Goal: Task Accomplishment & Management: Manage account settings

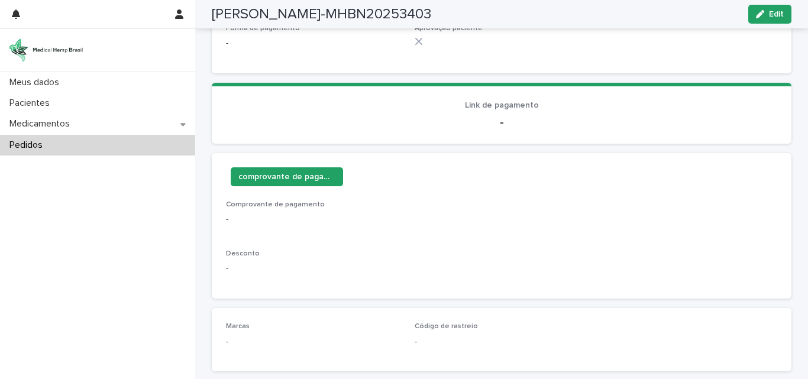
scroll to position [173, 0]
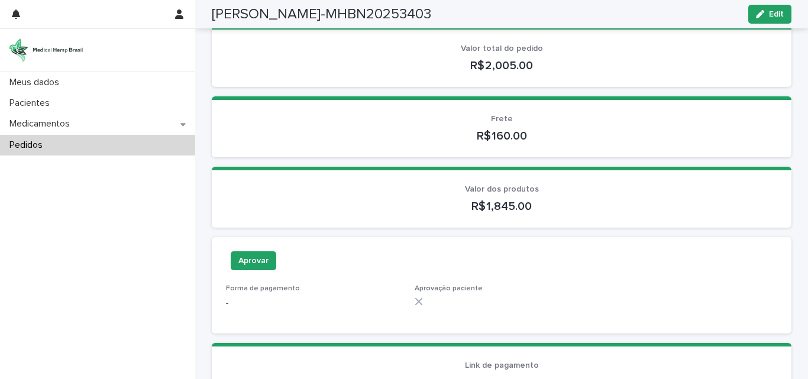
click at [57, 147] on div "Pedidos" at bounding box center [97, 145] width 195 height 21
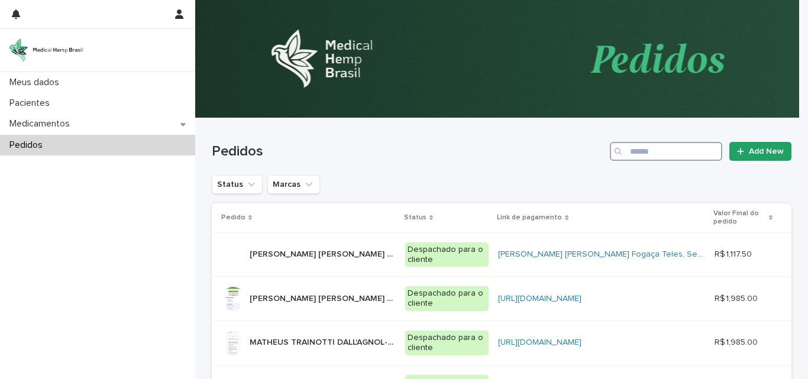
click at [644, 149] on input "Search" at bounding box center [666, 151] width 112 height 19
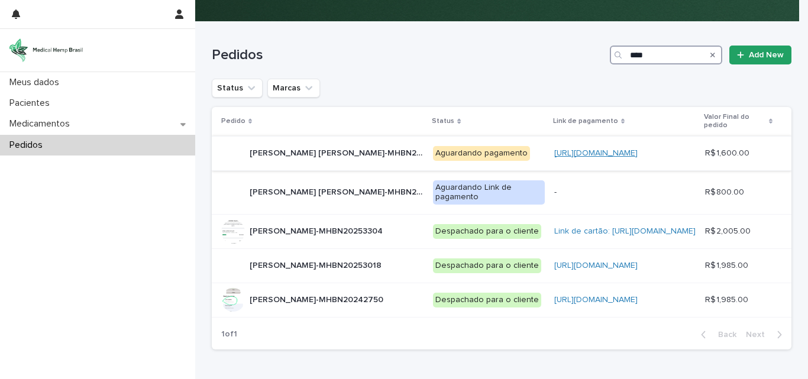
scroll to position [118, 0]
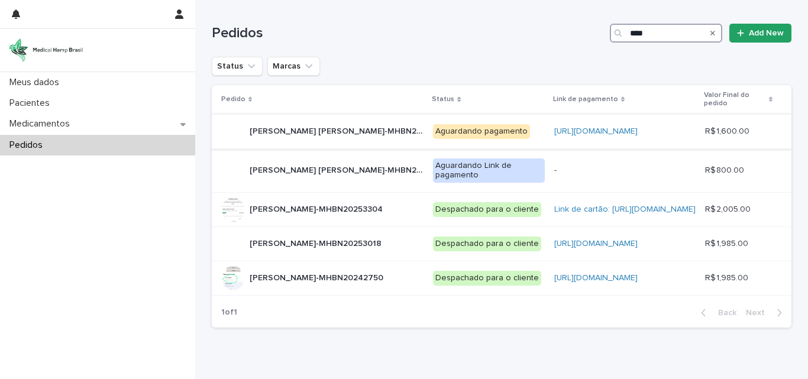
type input "****"
click at [435, 133] on div "Aguardando pagamento" at bounding box center [481, 131] width 97 height 15
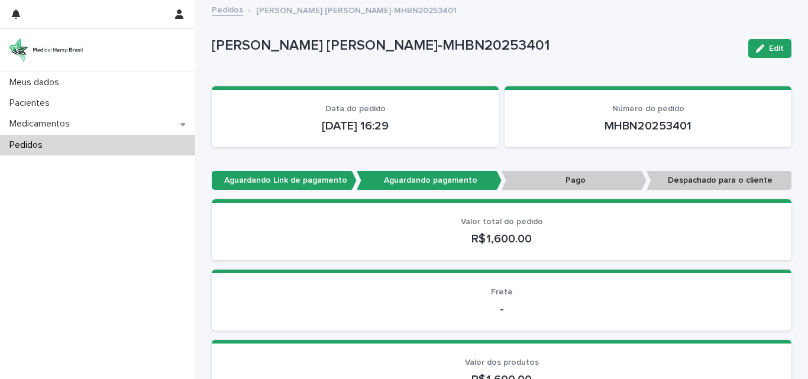
scroll to position [237, 0]
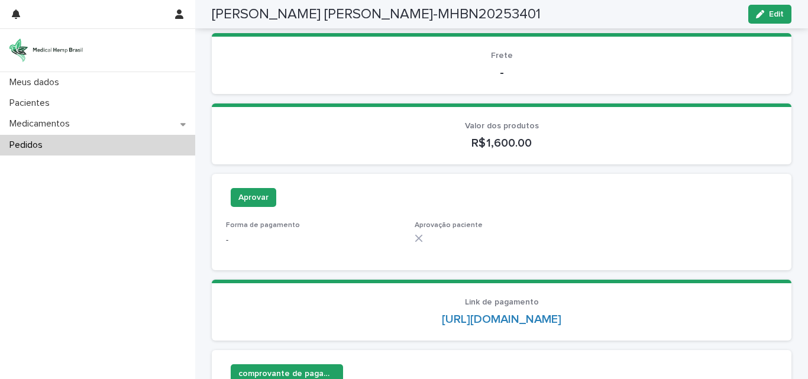
click at [120, 270] on div "Meus dados Pacientes Medicamentos Pedidos" at bounding box center [97, 225] width 195 height 307
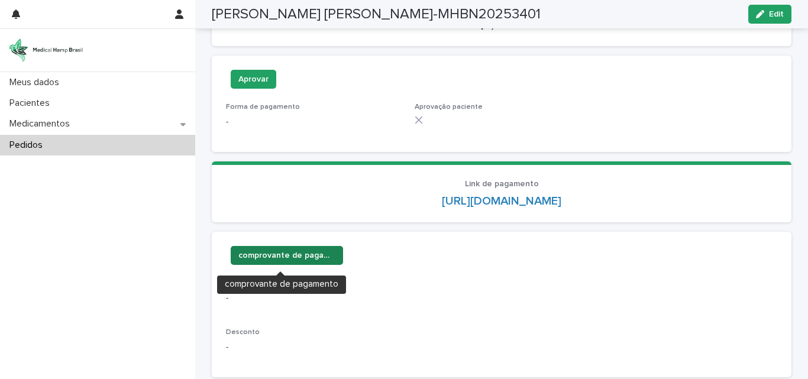
click at [315, 250] on span "comprovante de pagamento" at bounding box center [286, 256] width 97 height 12
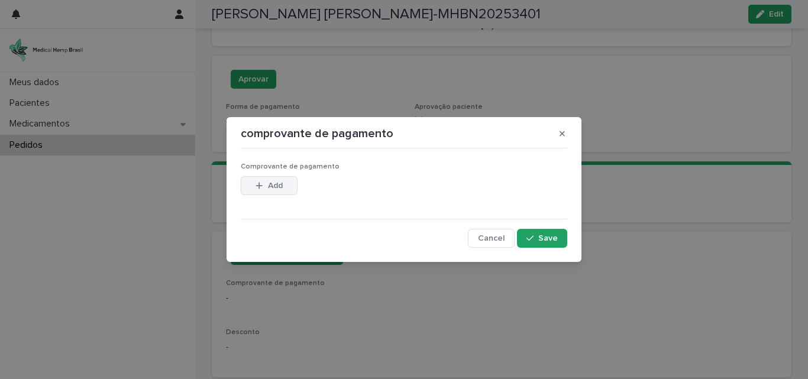
click at [266, 187] on div "button" at bounding box center [262, 186] width 12 height 8
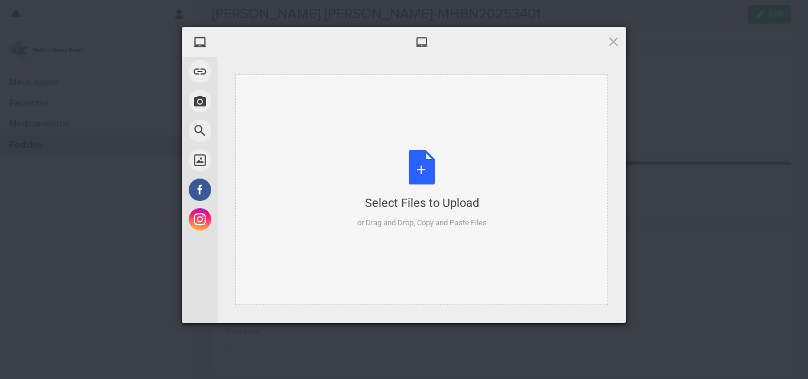
click at [429, 167] on div "Select Files to Upload or Drag and Drop, Copy and Paste Files" at bounding box center [422, 189] width 130 height 79
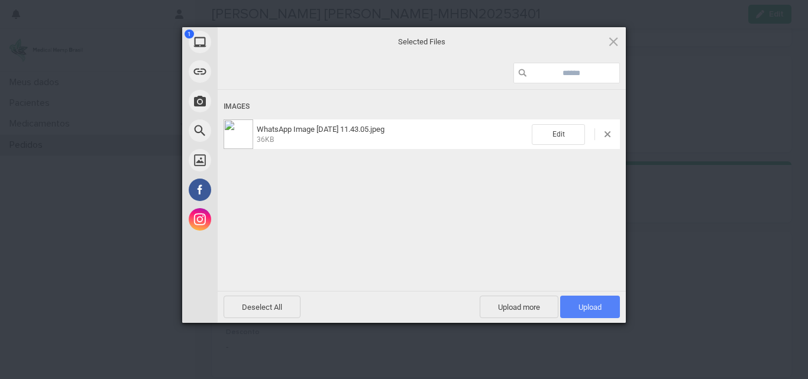
click at [566, 306] on span "Upload 1" at bounding box center [590, 307] width 60 height 22
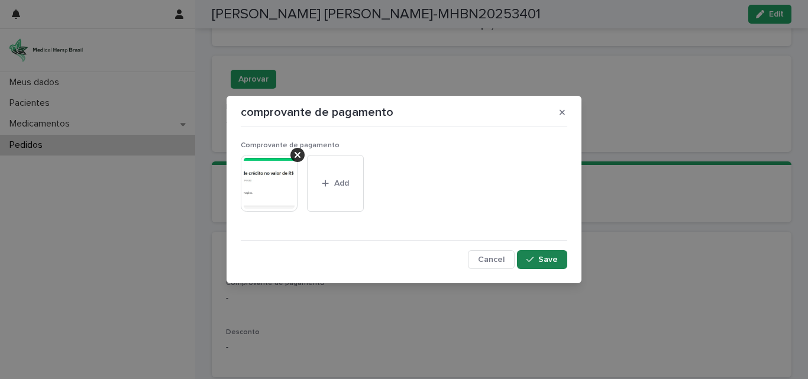
click at [549, 264] on button "Save" at bounding box center [542, 259] width 50 height 19
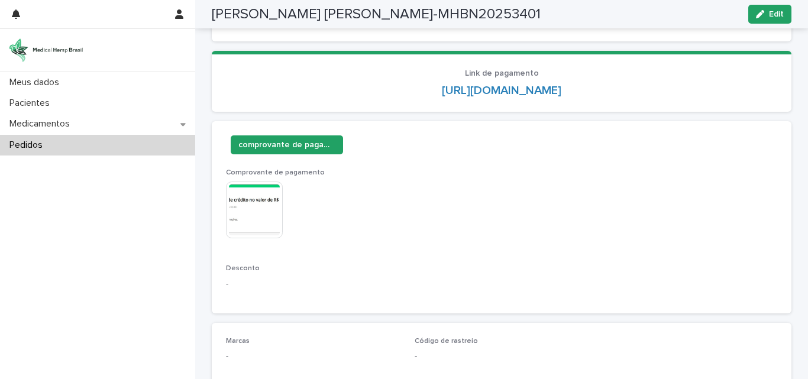
scroll to position [338, 0]
